Goal: Task Accomplishment & Management: Manage account settings

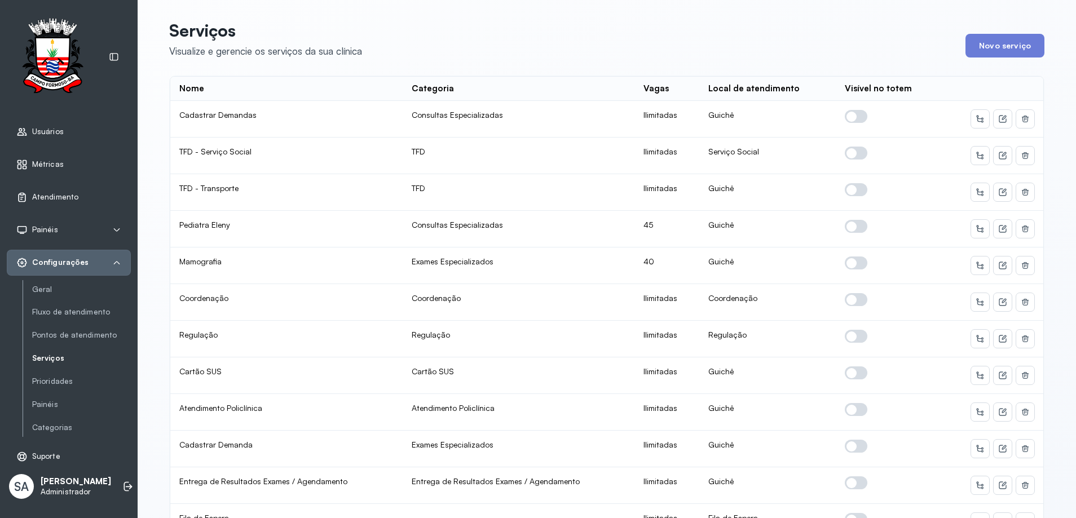
scroll to position [540, 0]
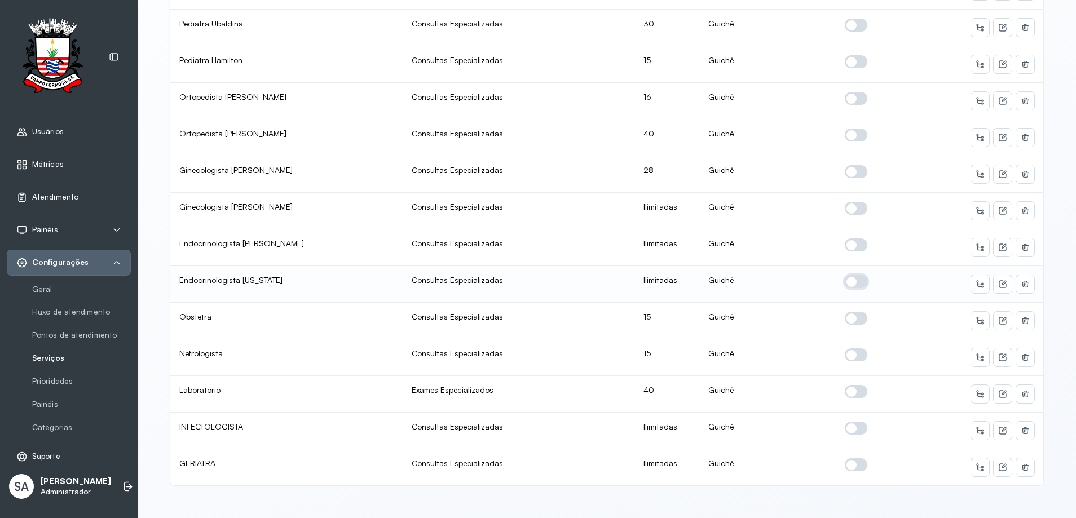
click at [847, 275] on span at bounding box center [856, 281] width 23 height 13
click at [1000, 280] on icon at bounding box center [1002, 284] width 9 height 9
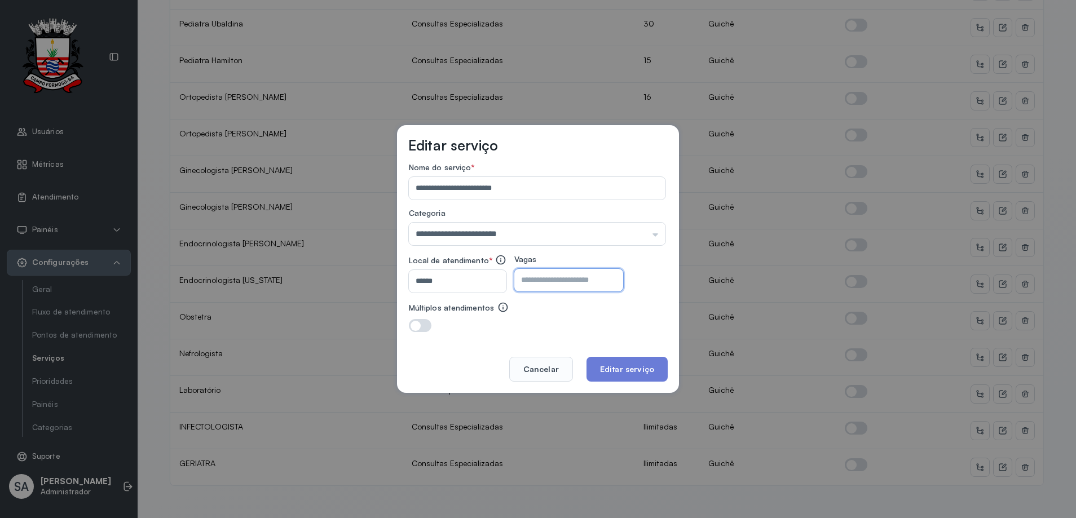
click at [586, 280] on input "number" at bounding box center [558, 280] width 89 height 23
type input "**"
click at [614, 368] on button "Editar serviço" at bounding box center [627, 369] width 81 height 25
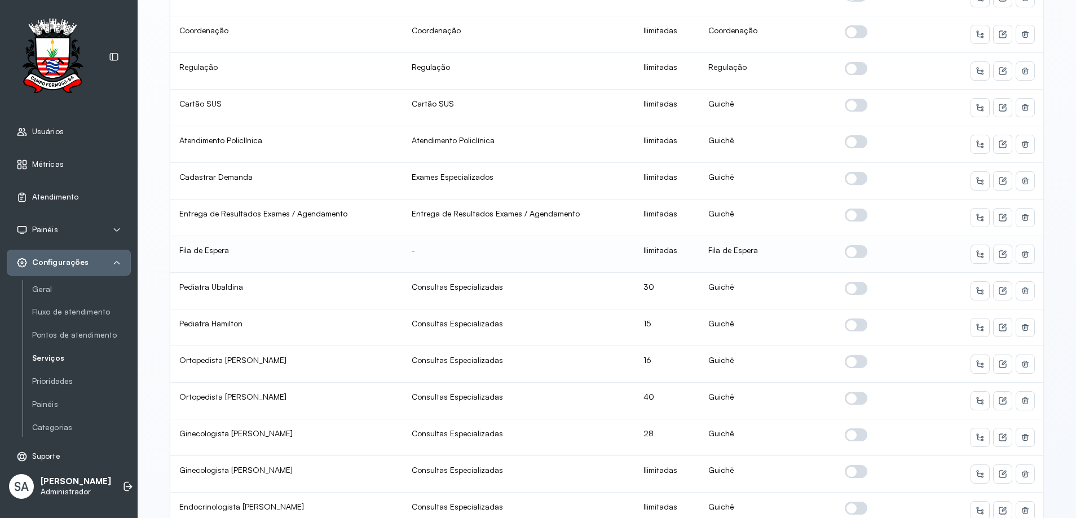
scroll to position [282, 0]
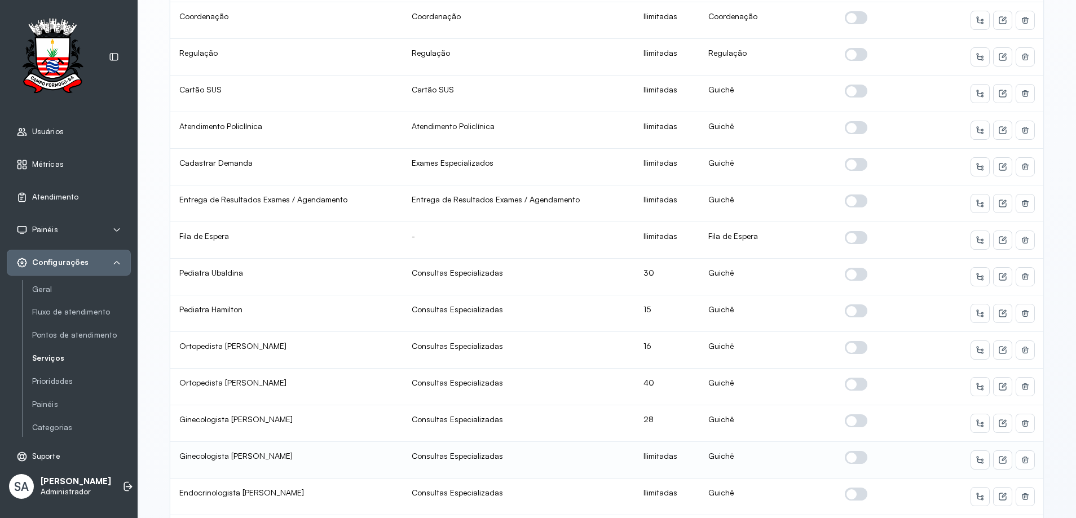
click at [846, 457] on span at bounding box center [856, 457] width 23 height 13
click at [998, 456] on icon at bounding box center [1002, 460] width 9 height 9
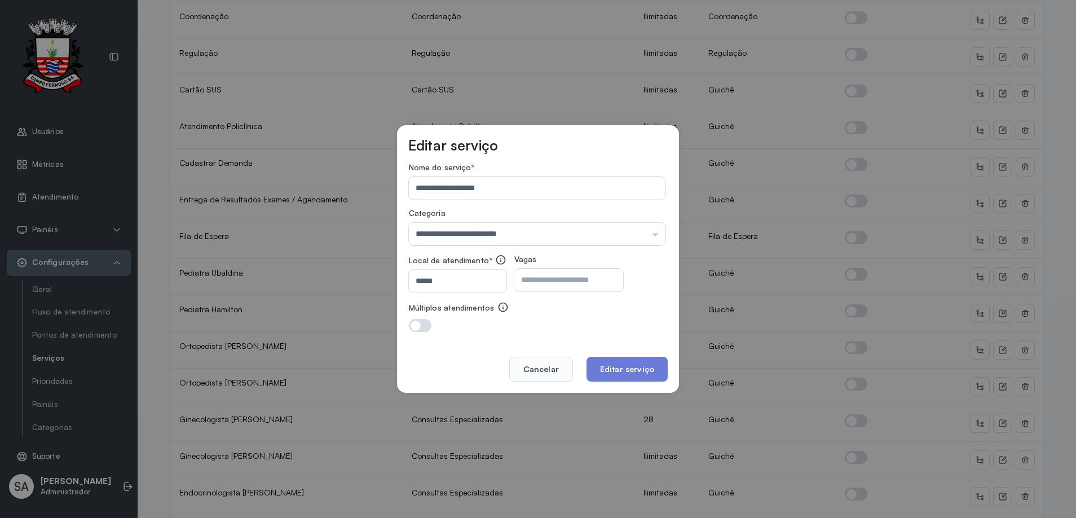
click at [548, 287] on input "number" at bounding box center [558, 280] width 89 height 23
type input "**"
click at [639, 373] on button "Editar serviço" at bounding box center [627, 369] width 81 height 25
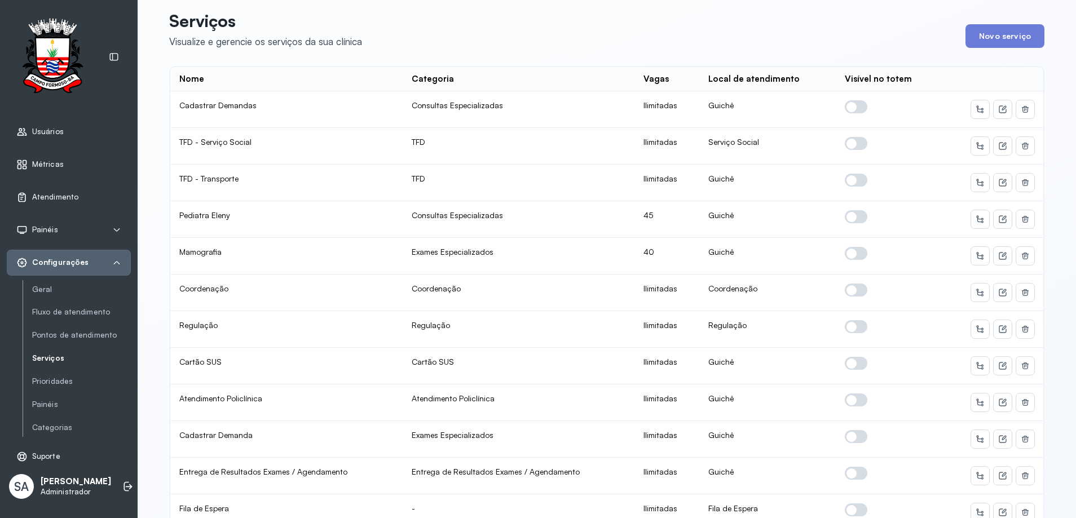
scroll to position [0, 0]
